Goal: Book appointment/travel/reservation

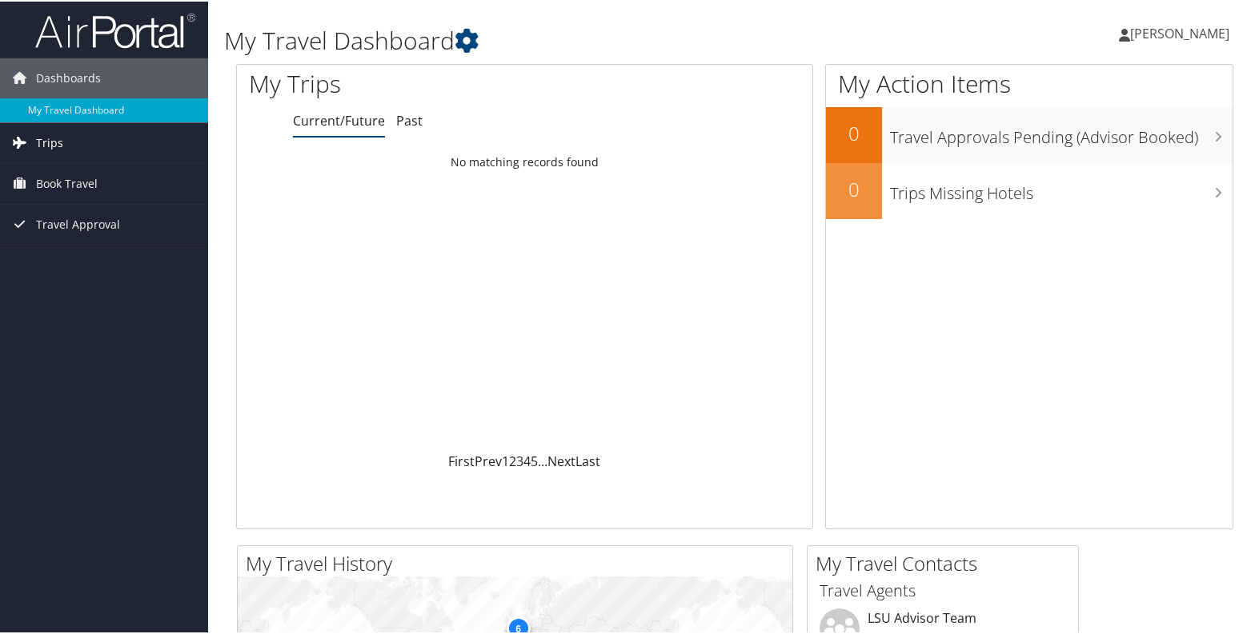
click at [78, 145] on link "Trips" at bounding box center [104, 142] width 208 height 40
click at [91, 254] on span "Book Travel" at bounding box center [67, 254] width 62 height 40
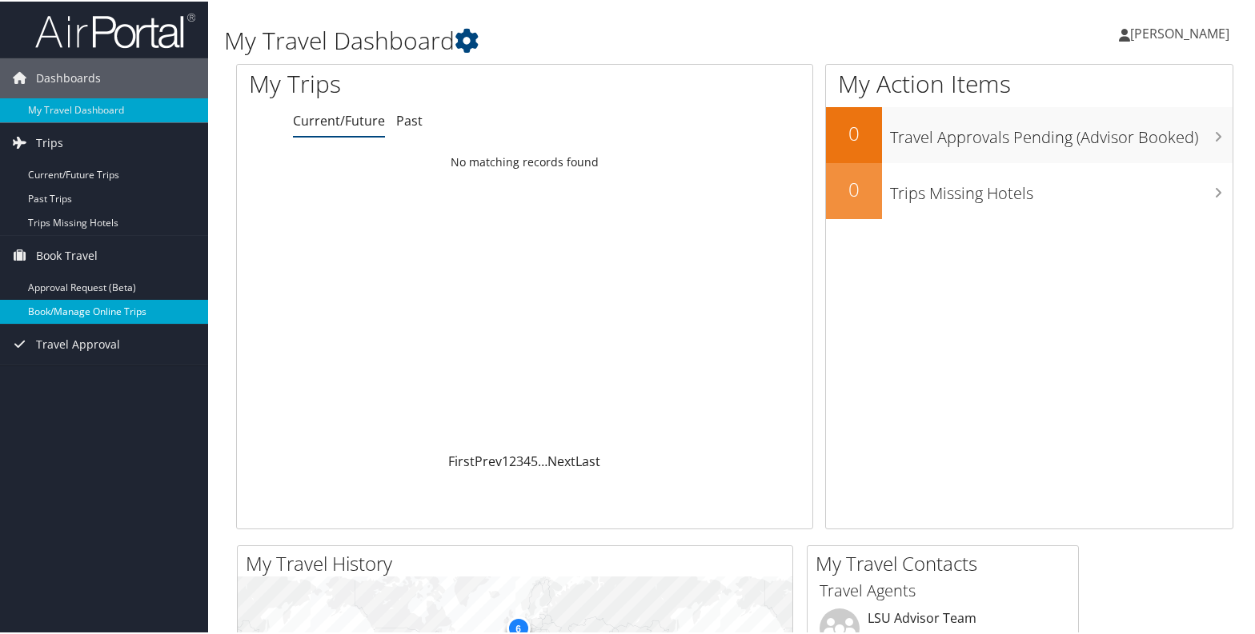
click at [113, 313] on link "Book/Manage Online Trips" at bounding box center [104, 310] width 208 height 24
click at [115, 314] on link "Book/Manage Online Trips" at bounding box center [104, 310] width 208 height 24
